Goal: Find specific page/section: Find specific page/section

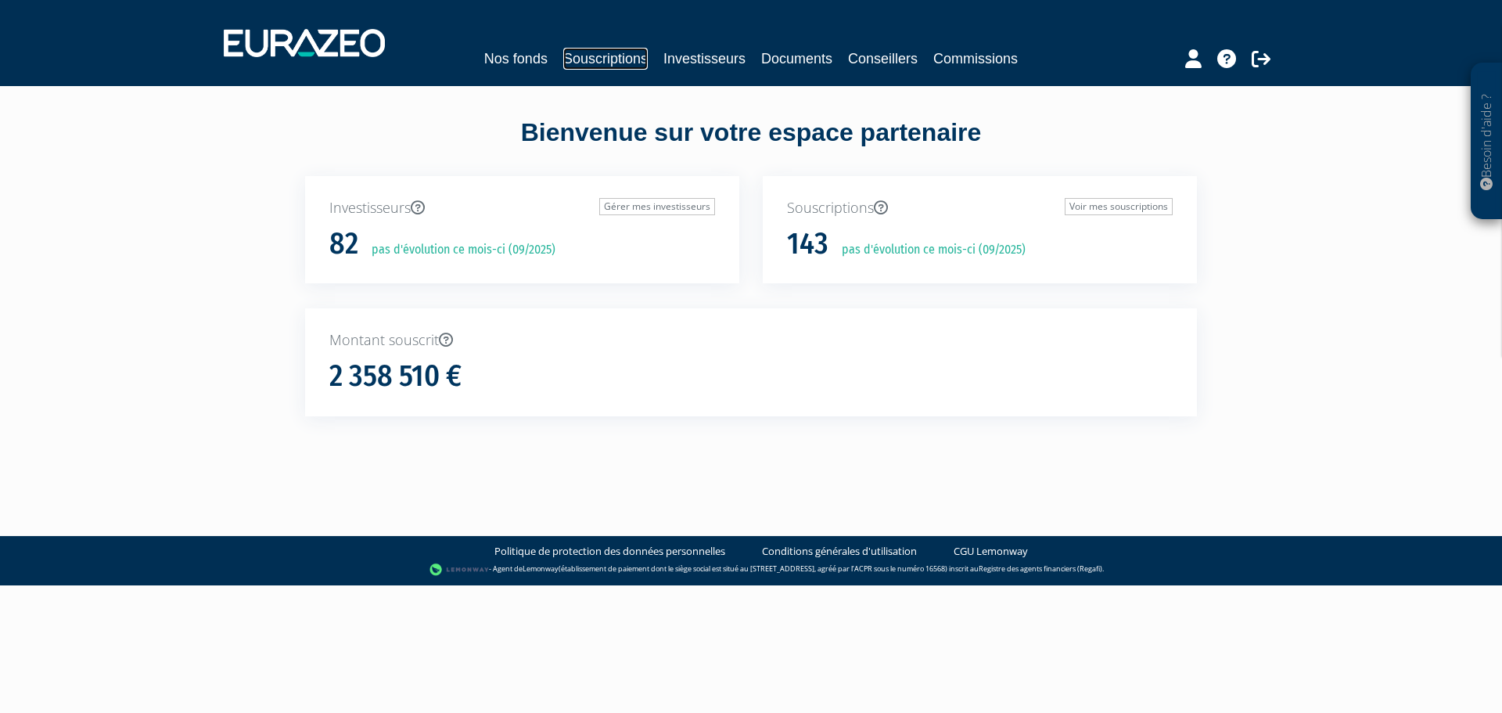
click at [601, 59] on link "Souscriptions" at bounding box center [605, 59] width 85 height 22
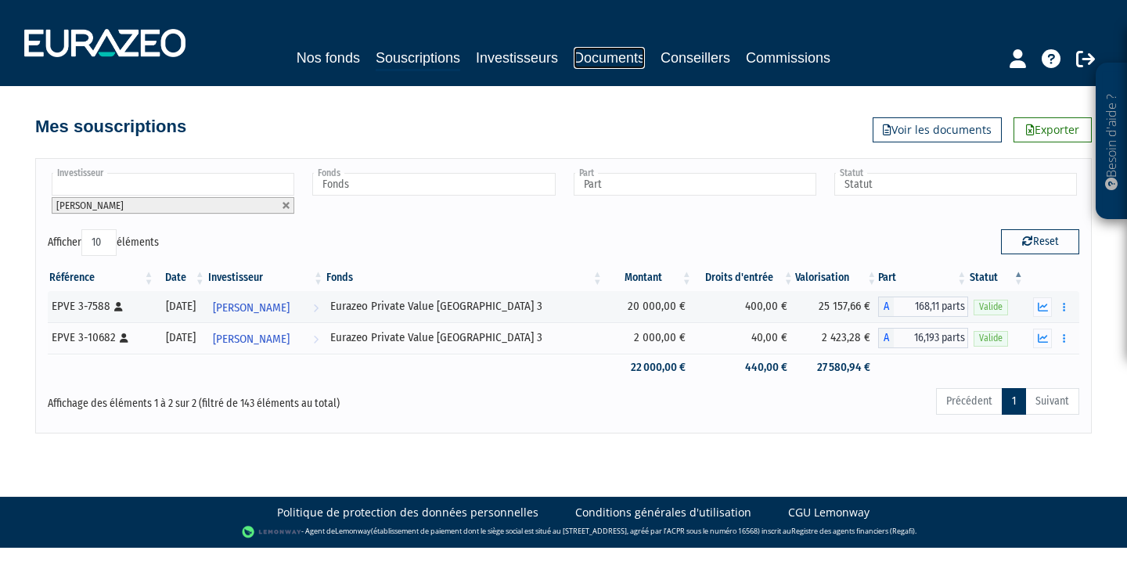
click at [591, 51] on link "Documents" at bounding box center [609, 58] width 71 height 22
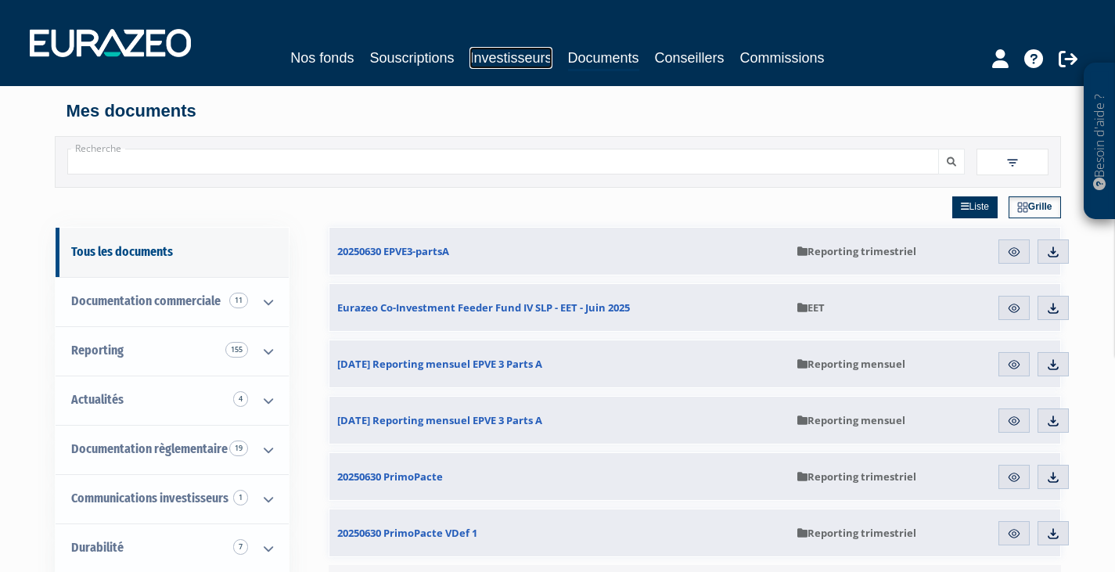
click at [520, 52] on link "Investisseurs" at bounding box center [511, 58] width 82 height 22
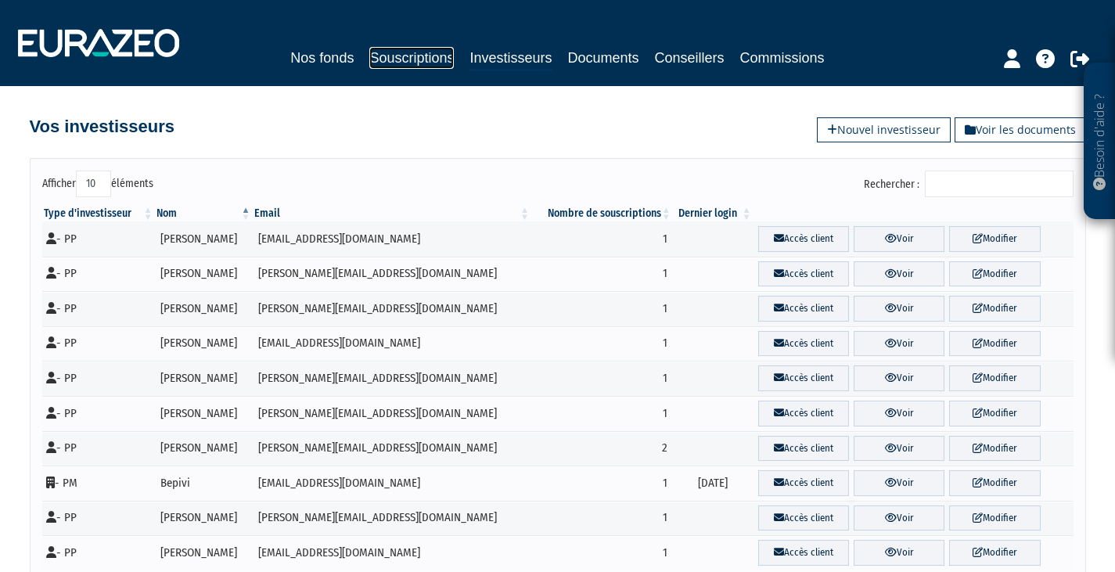
click at [398, 62] on link "Souscriptions" at bounding box center [411, 58] width 85 height 22
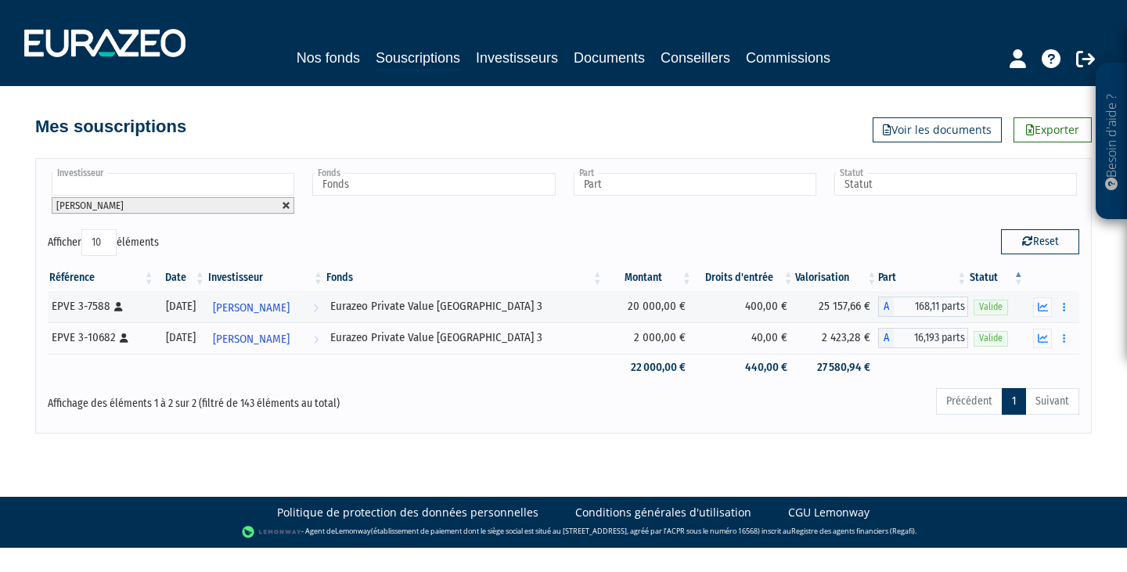
click at [284, 205] on link at bounding box center [286, 205] width 9 height 9
type input "Investisseur"
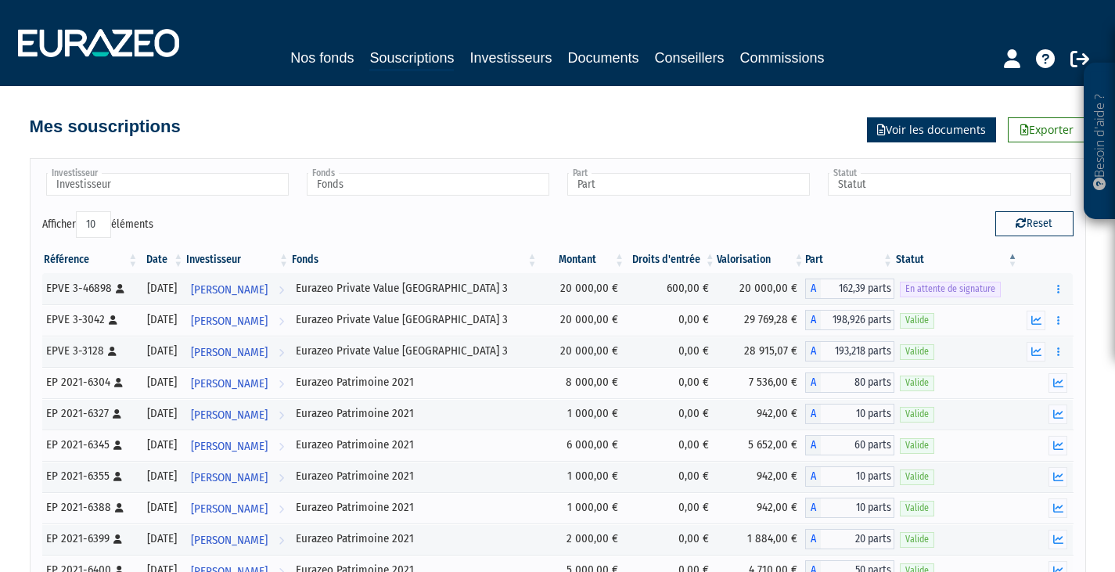
click at [922, 130] on link "Voir les documents" at bounding box center [931, 129] width 129 height 25
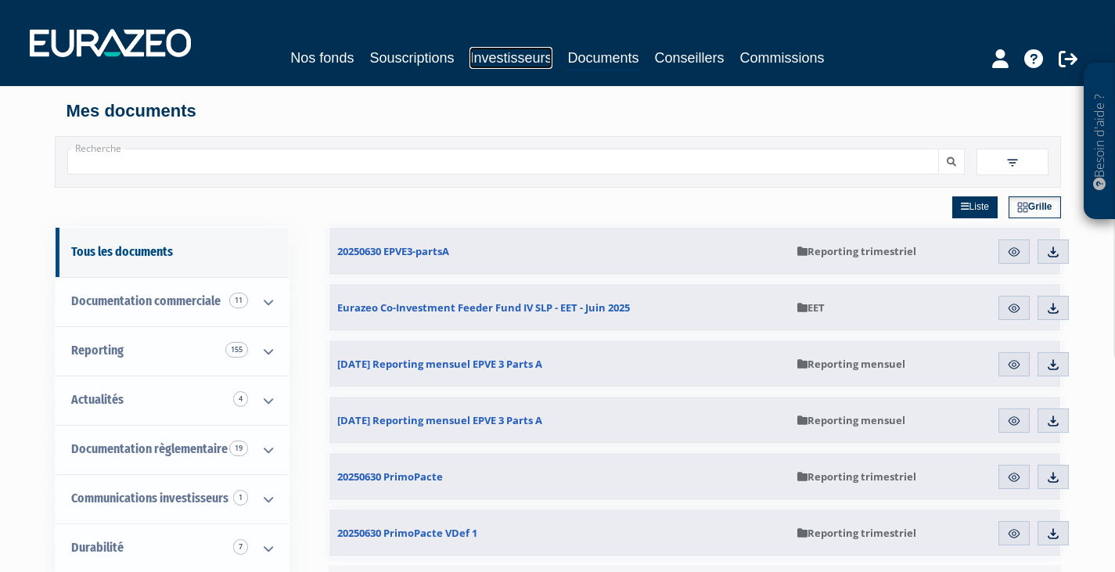
click at [513, 54] on link "Investisseurs" at bounding box center [511, 58] width 82 height 22
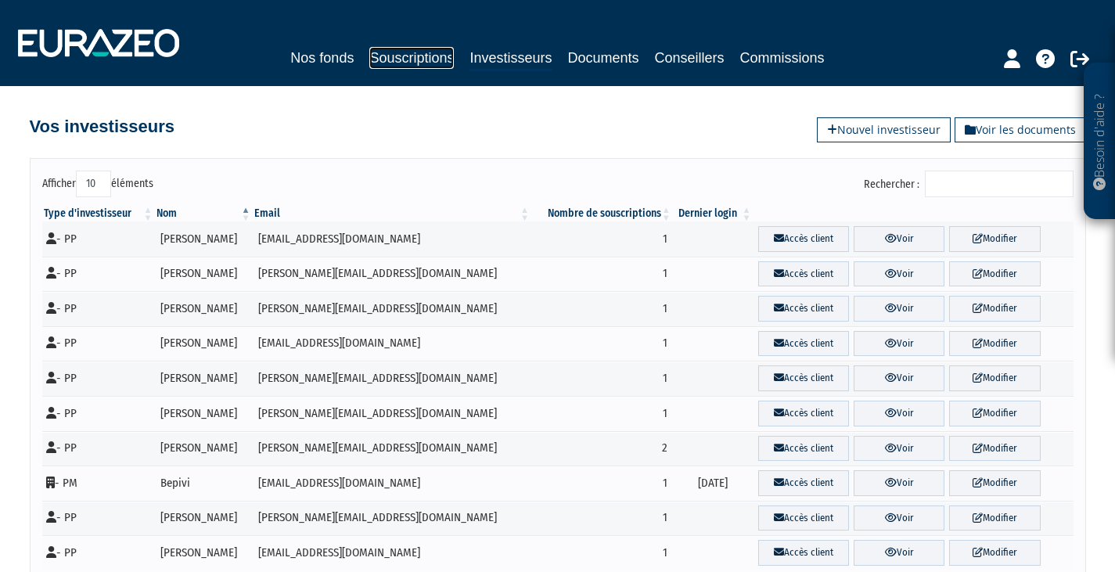
click at [411, 55] on link "Souscriptions" at bounding box center [411, 58] width 85 height 22
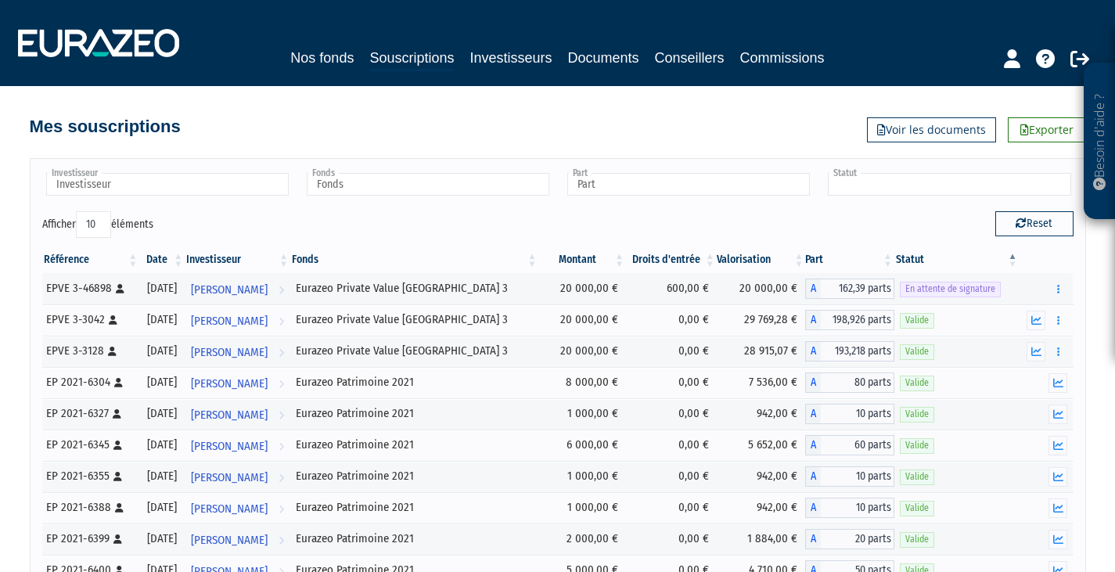
click at [884, 180] on input "text" at bounding box center [949, 184] width 243 height 23
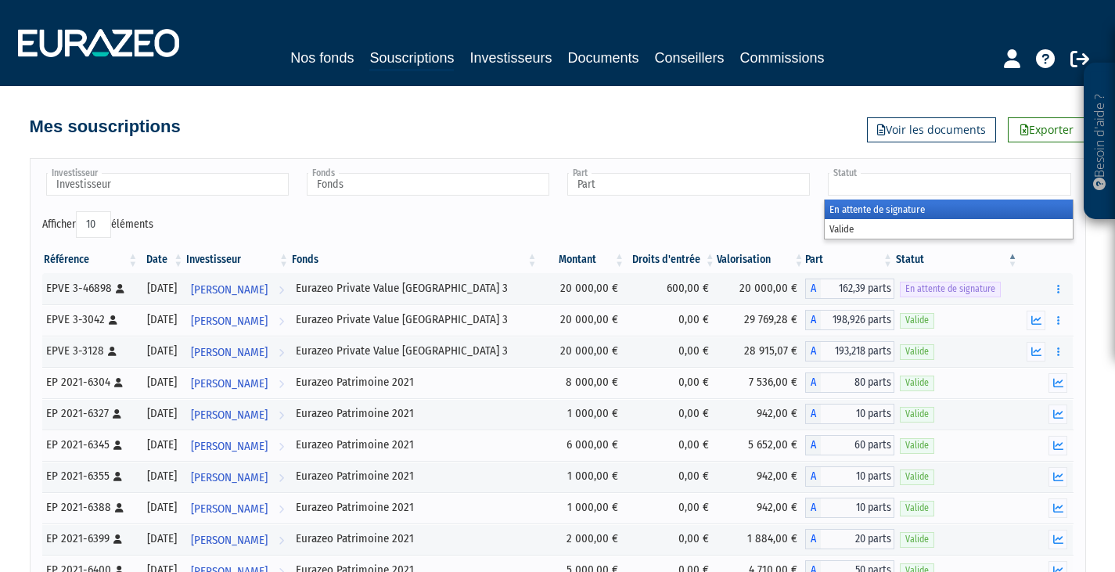
click at [884, 180] on input "text" at bounding box center [949, 184] width 243 height 23
click at [721, 182] on input "text" at bounding box center [688, 184] width 243 height 23
type input "Statut"
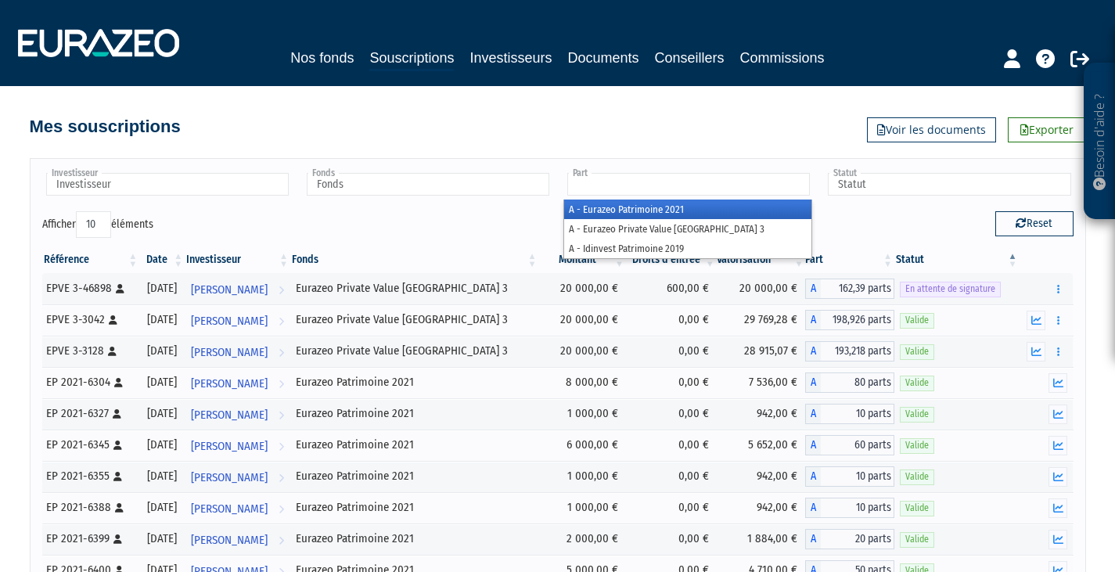
click at [714, 182] on input "text" at bounding box center [688, 184] width 243 height 23
click at [517, 181] on input "text" at bounding box center [428, 184] width 243 height 23
type input "Part"
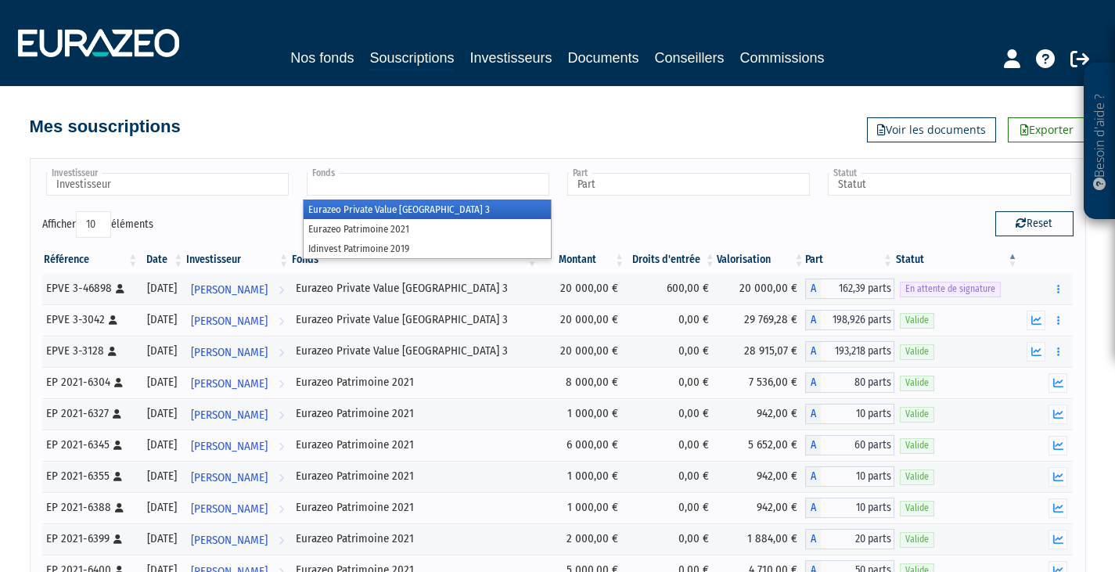
click at [219, 166] on div "Investisseur Agnes GAUCLERE Alain FRYBOURG Alain LIPIETZ Alain MORGANT Alain RO…" at bounding box center [558, 411] width 1056 height 507
type input "Fonds"
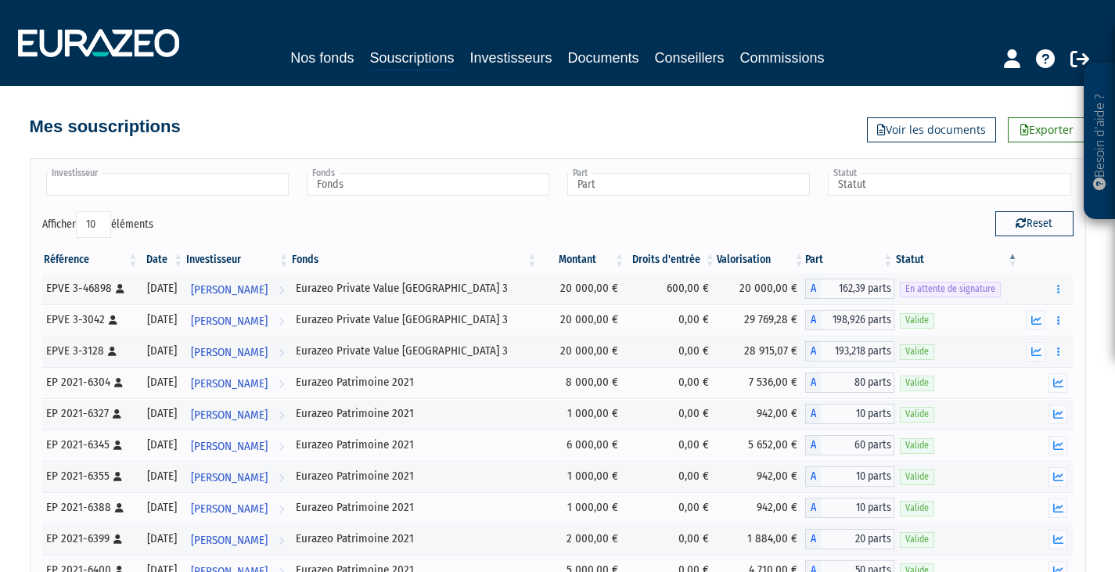
click at [203, 178] on input "text" at bounding box center [167, 184] width 243 height 23
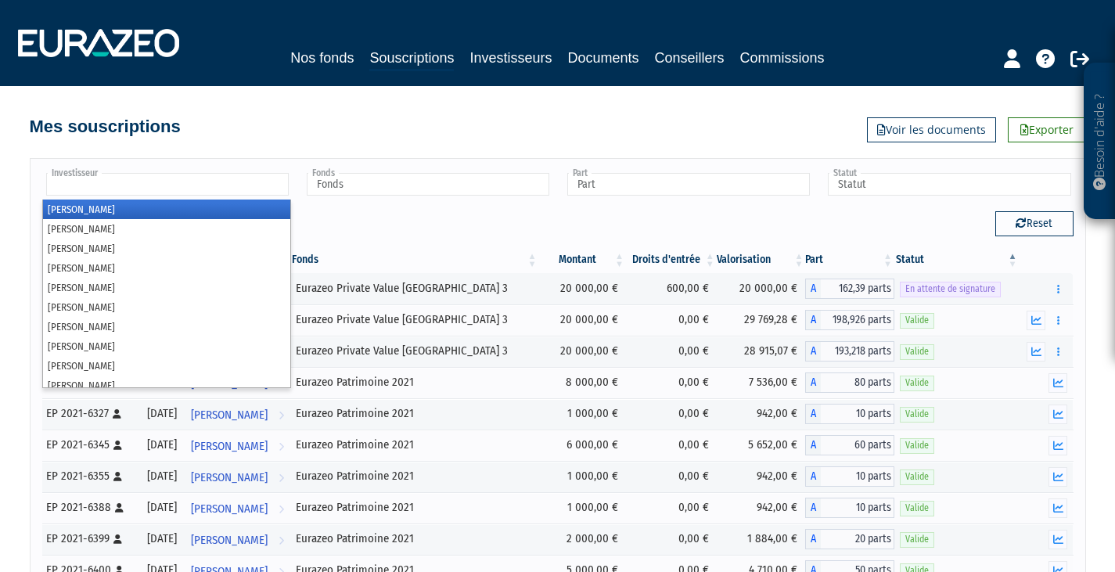
click at [344, 101] on div "Mes souscriptions Exporter Voir les documents" at bounding box center [558, 114] width 892 height 56
type input "Investisseur"
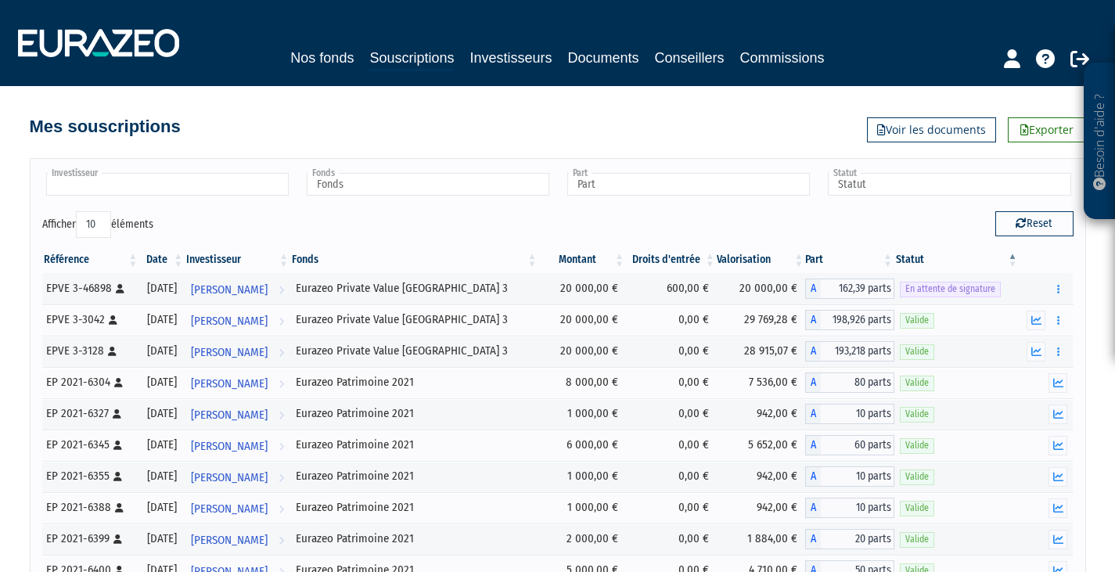
click at [207, 185] on input "text" at bounding box center [167, 184] width 243 height 23
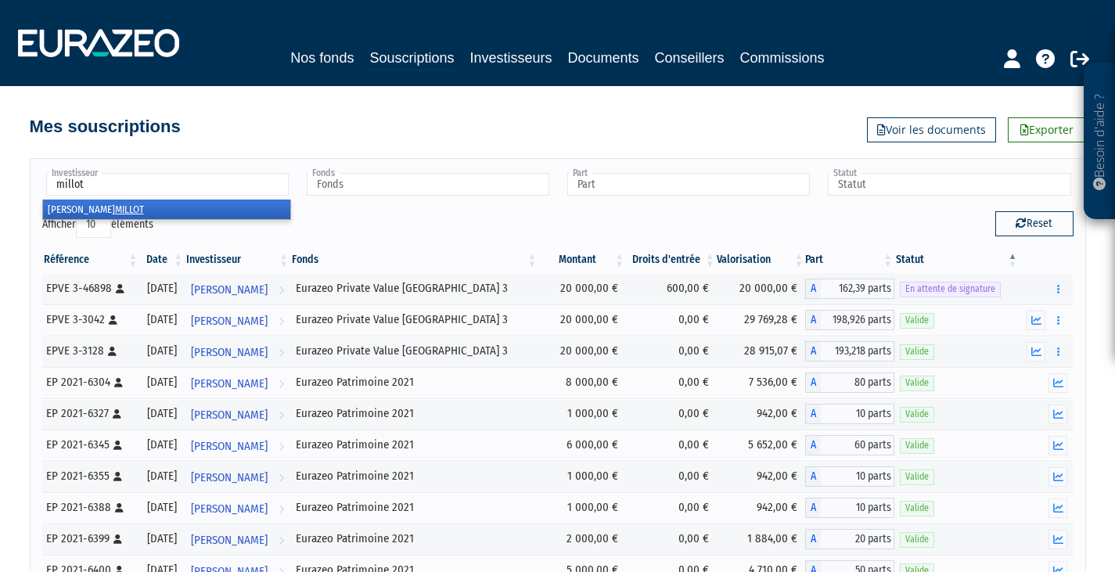
type input "millot"
click at [115, 207] on em "MILLOT" at bounding box center [129, 209] width 29 height 12
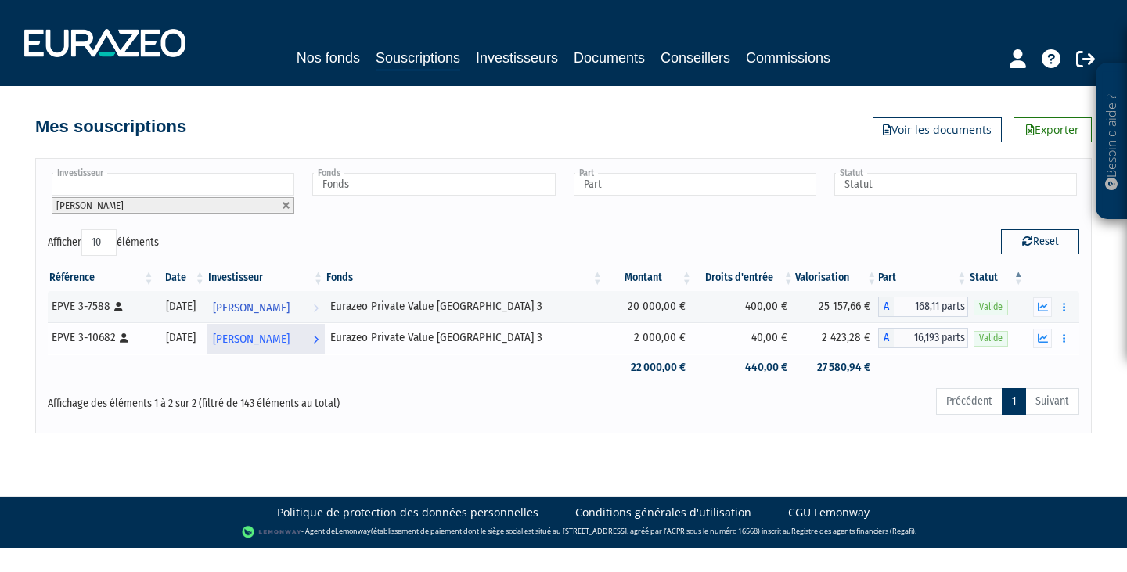
click at [325, 341] on link "Chantal MILLOT Voir l'investisseur" at bounding box center [266, 337] width 118 height 31
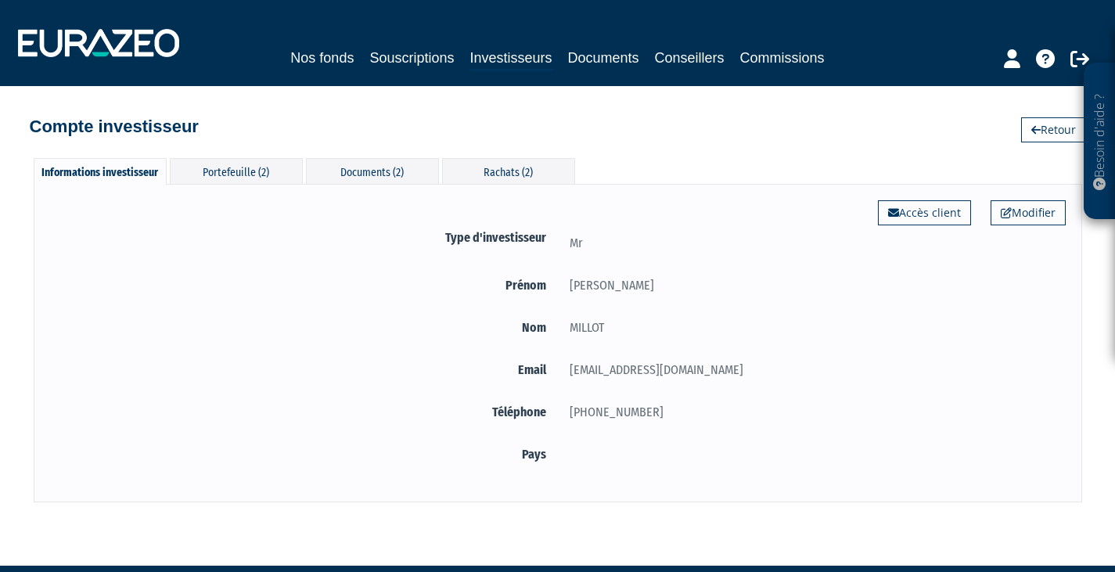
scroll to position [45, 0]
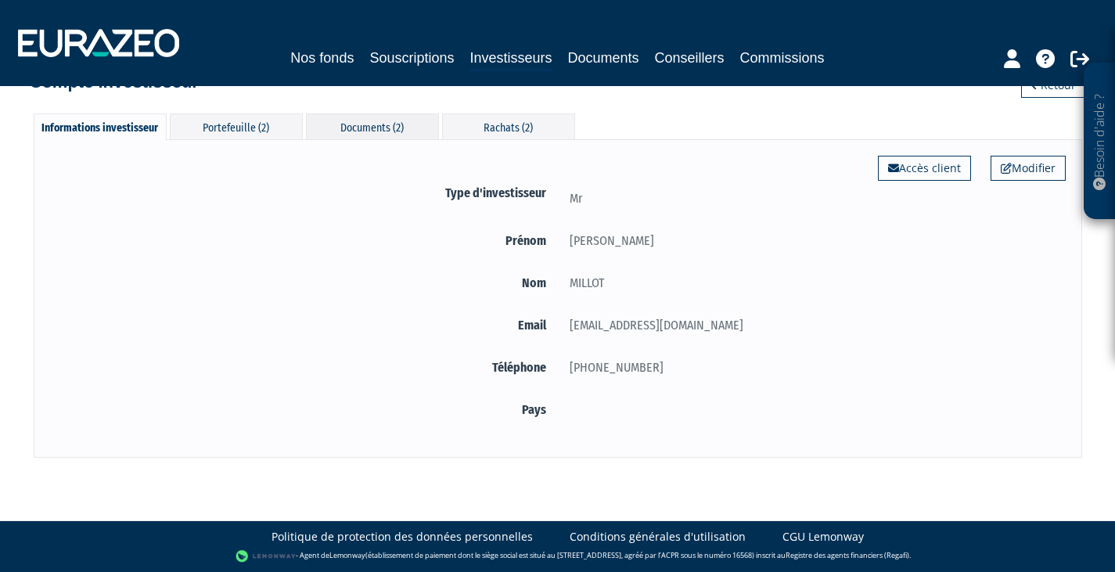
click at [360, 135] on div "Documents (2)" at bounding box center [372, 126] width 133 height 26
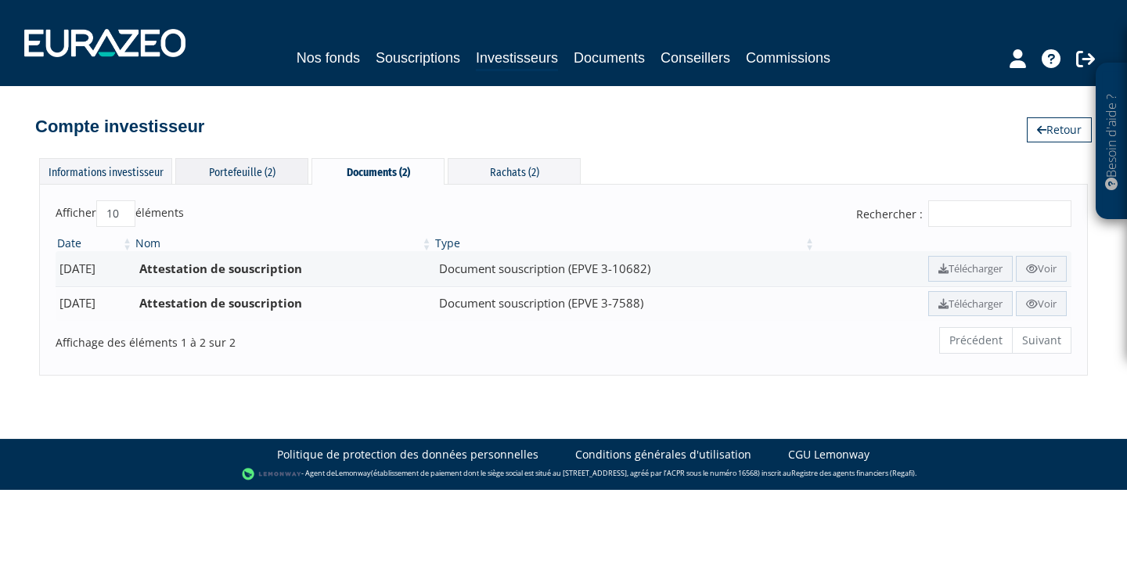
click at [256, 171] on div "Portefeuille (2)" at bounding box center [241, 171] width 133 height 26
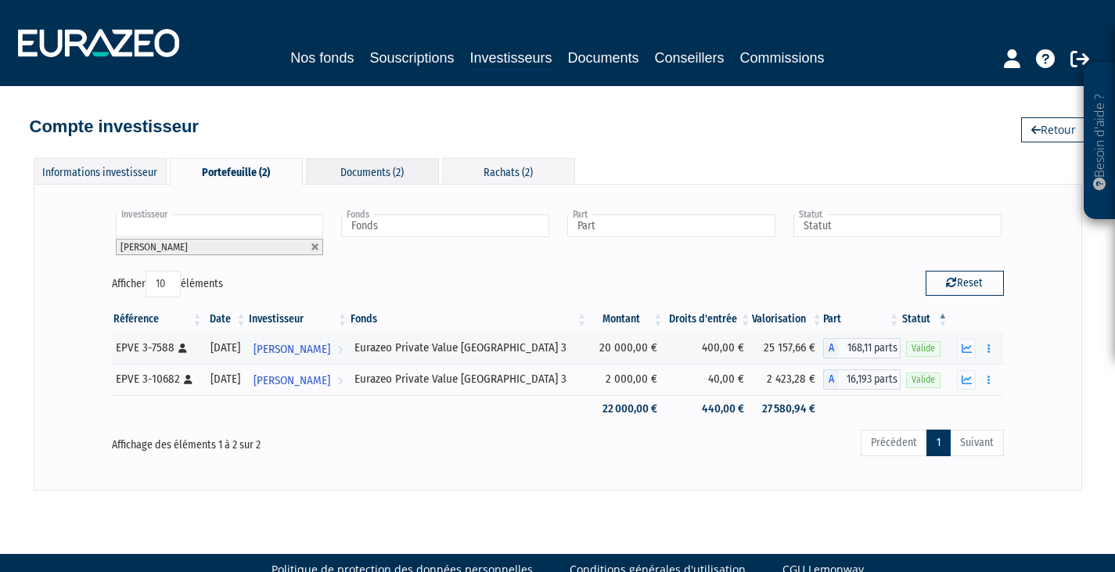
click at [365, 167] on div "Documents (2)" at bounding box center [372, 171] width 133 height 26
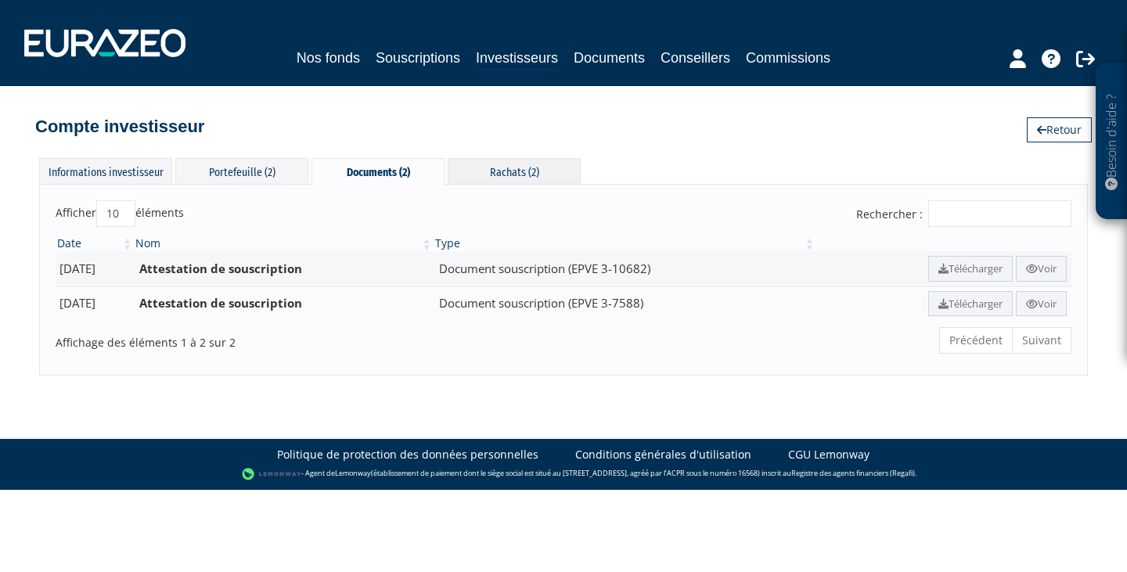
click at [474, 163] on div "Rachats (2)" at bounding box center [514, 171] width 133 height 26
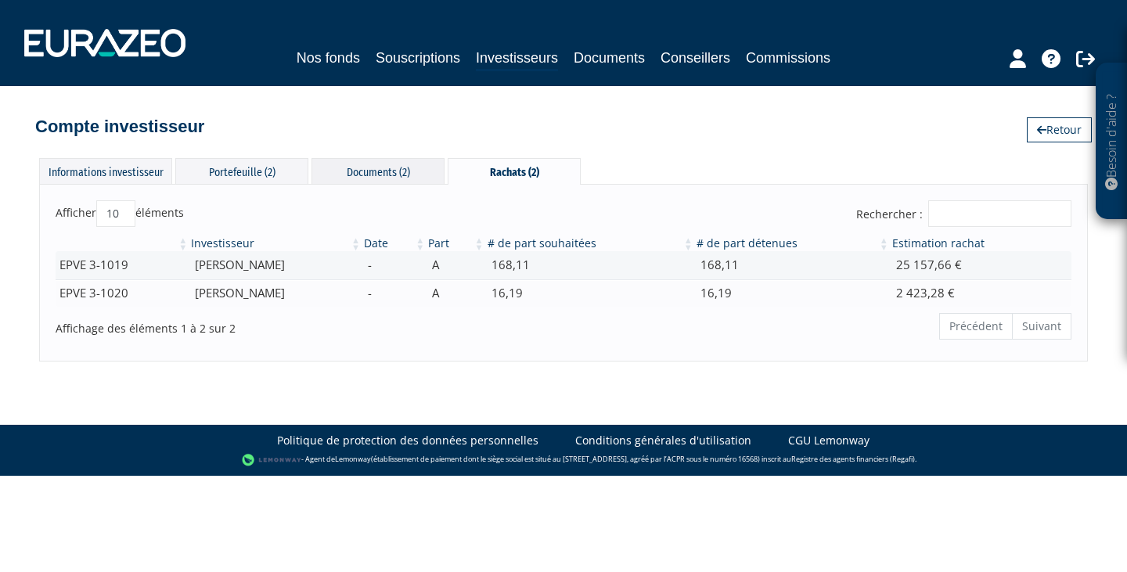
click at [366, 172] on div "Documents (2)" at bounding box center [377, 171] width 133 height 26
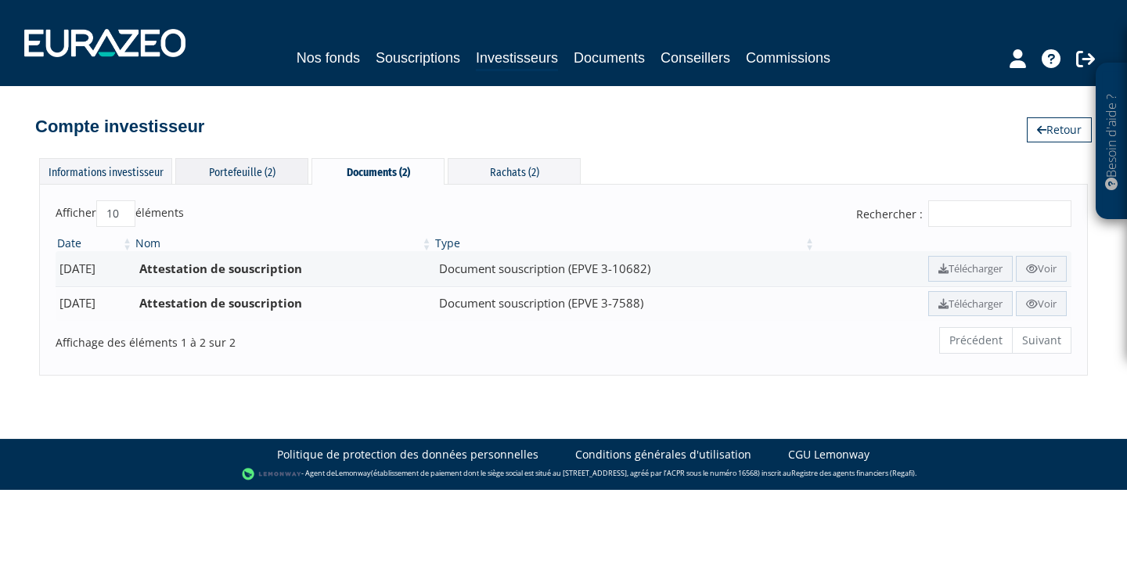
click at [261, 170] on div "Portefeuille (2)" at bounding box center [241, 171] width 133 height 26
